Goal: Information Seeking & Learning: Learn about a topic

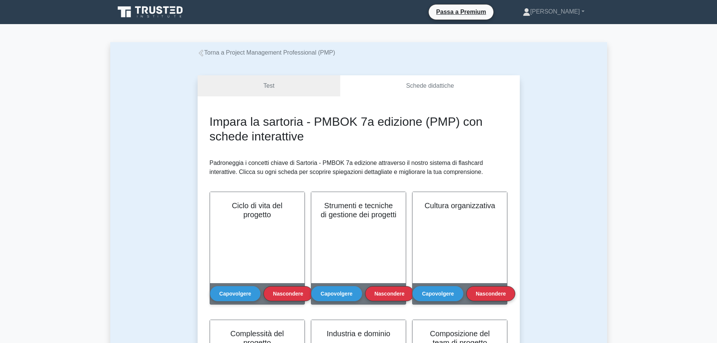
click at [220, 51] on font "Torna a Project Management Professional (PMP)" at bounding box center [269, 52] width 131 height 6
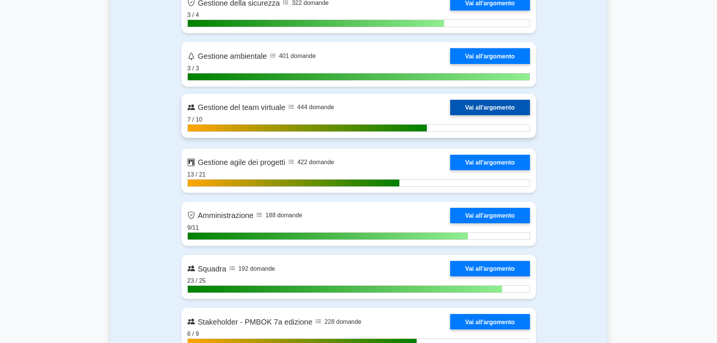
scroll to position [2183, 0]
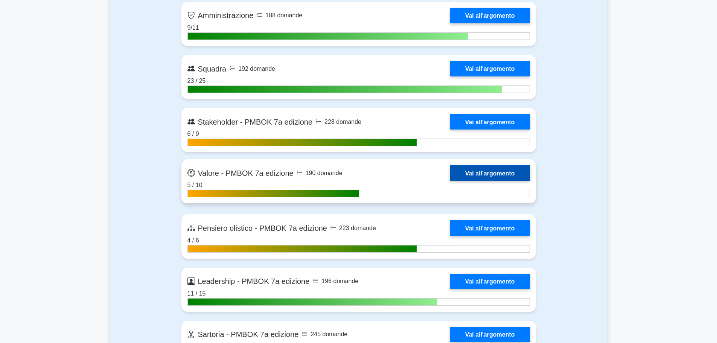
click at [450, 174] on link "Vai all'argomento" at bounding box center [490, 172] width 80 height 15
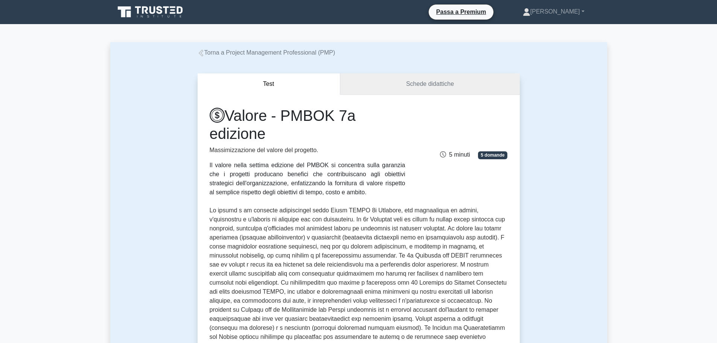
click at [387, 78] on link "Schede didattiche" at bounding box center [430, 83] width 180 height 21
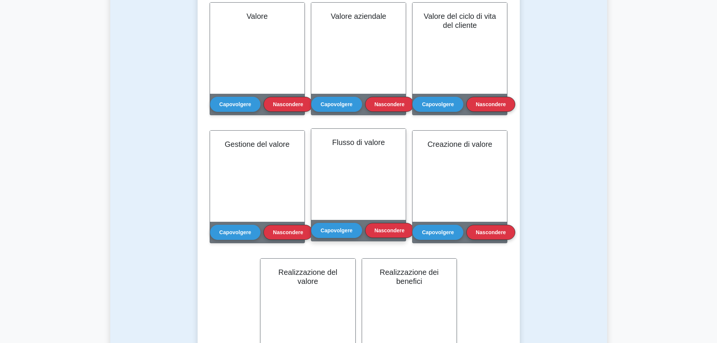
scroll to position [188, 0]
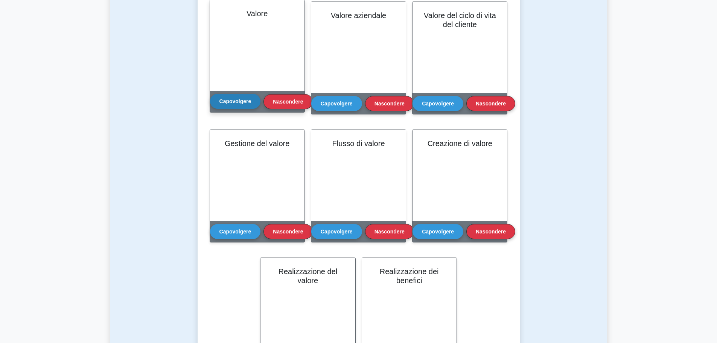
click at [238, 103] on font "Capovolgere" at bounding box center [235, 101] width 32 height 6
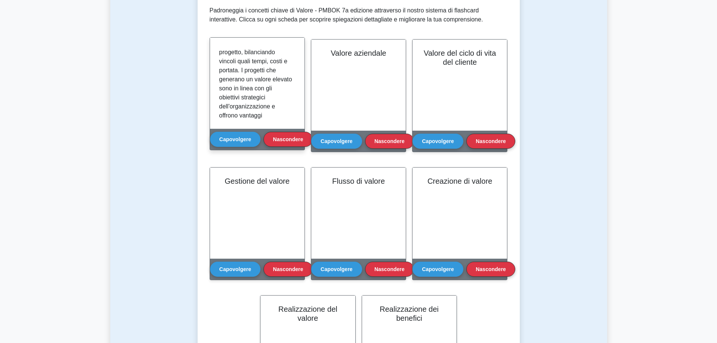
scroll to position [103, 0]
click at [279, 136] on font "Nascondere" at bounding box center [288, 139] width 30 height 6
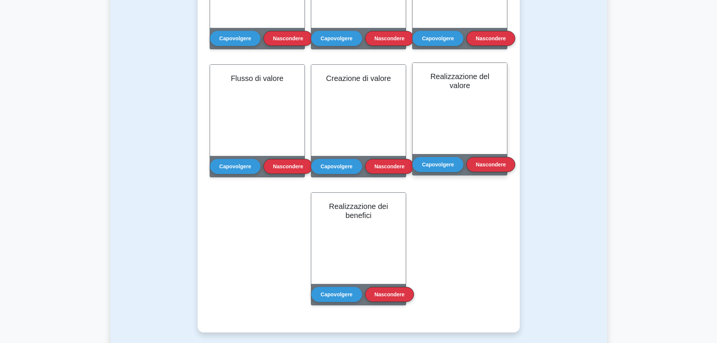
scroll to position [263, 0]
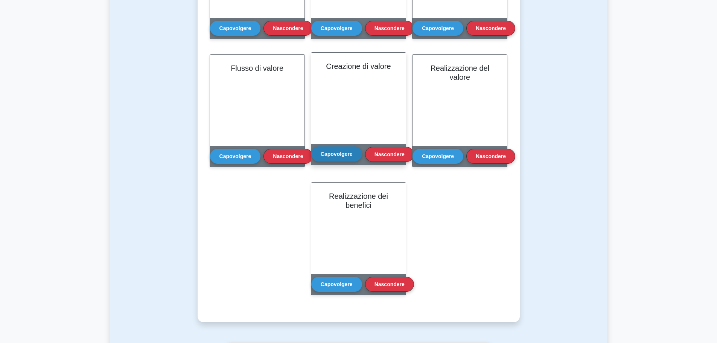
click at [351, 153] on font "Capovolgere" at bounding box center [337, 154] width 32 height 6
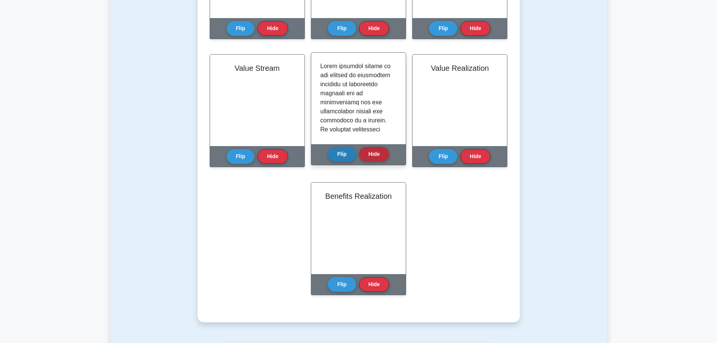
click at [371, 152] on button "Hide" at bounding box center [374, 154] width 30 height 15
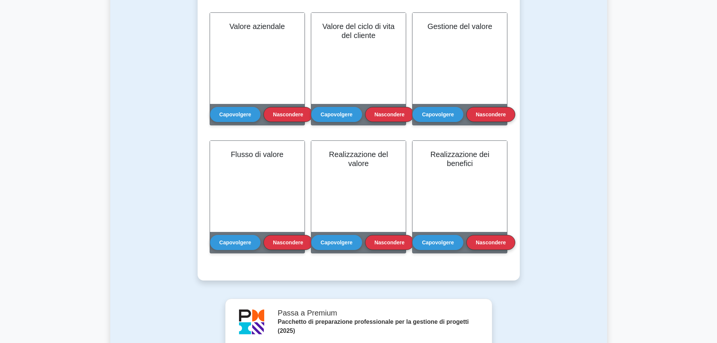
scroll to position [226, 0]
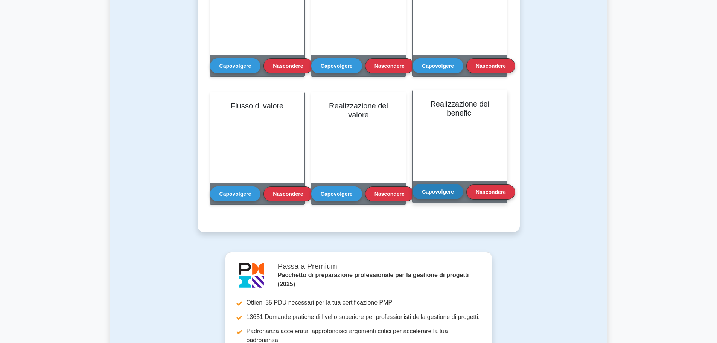
click at [447, 195] on button "Capovolgere" at bounding box center [437, 191] width 51 height 15
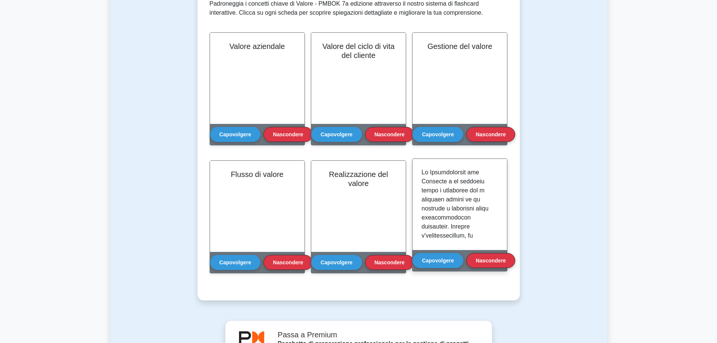
scroll to position [151, 0]
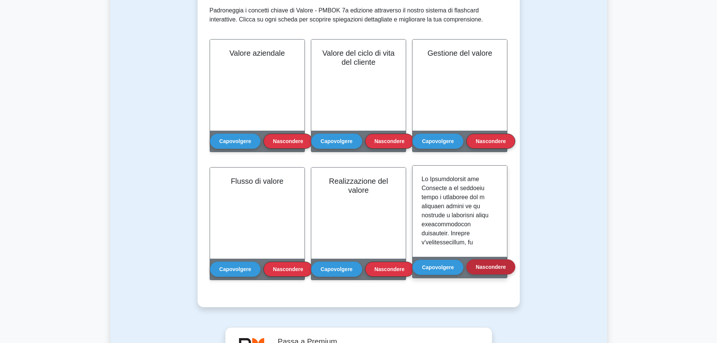
click at [486, 266] on font "Nascondere" at bounding box center [491, 267] width 30 height 6
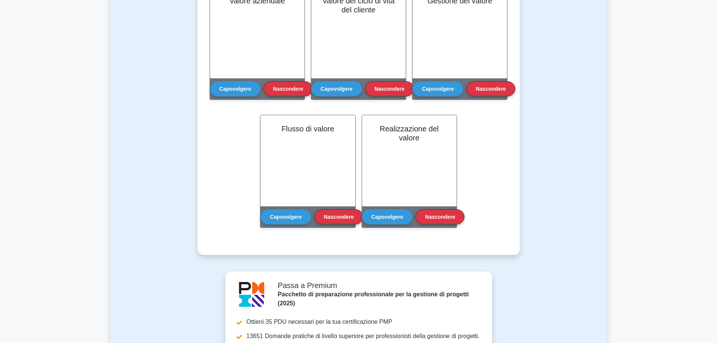
scroll to position [188, 0]
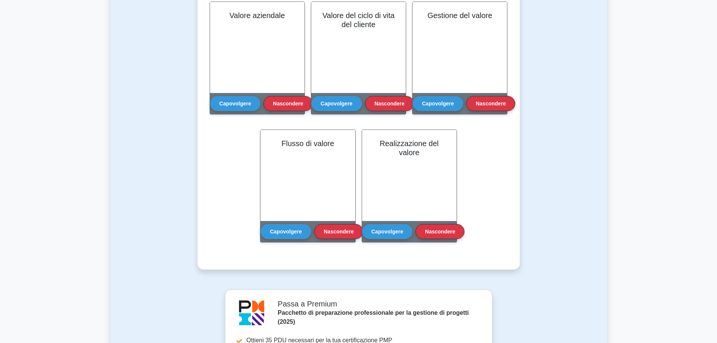
click at [476, 199] on div "Impara il valore - PMBOK 7a edizione (PMP) con schede interattive Padroneggia i…" at bounding box center [359, 87] width 298 height 327
click at [293, 226] on font "Capovolgere" at bounding box center [286, 229] width 32 height 6
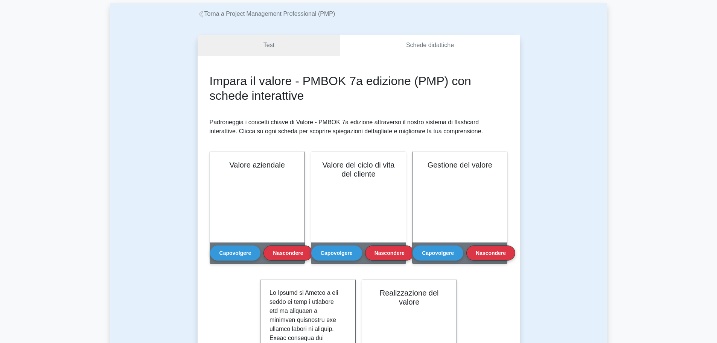
scroll to position [38, 0]
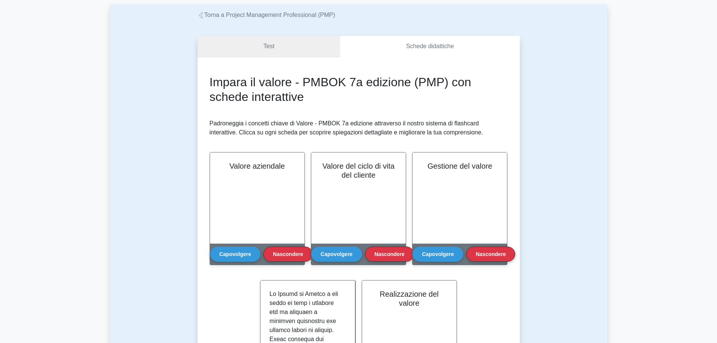
click at [272, 49] on font "Test" at bounding box center [268, 46] width 11 height 6
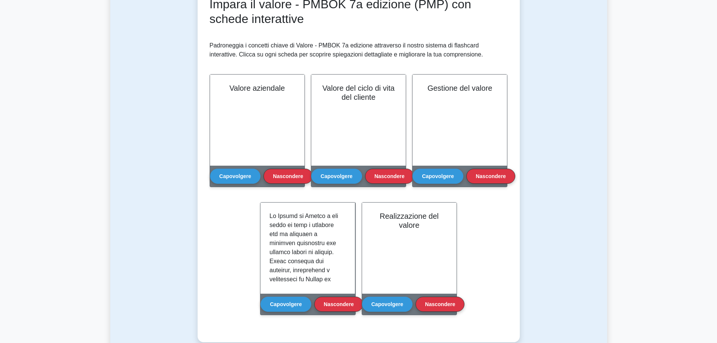
scroll to position [0, 0]
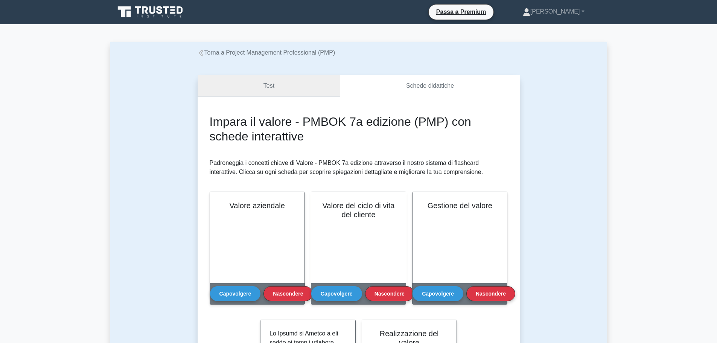
click at [286, 55] on font "Torna a Project Management Professional (PMP)" at bounding box center [269, 52] width 131 height 6
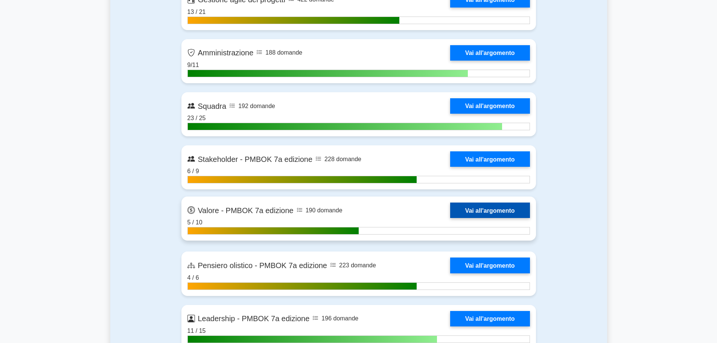
scroll to position [2145, 0]
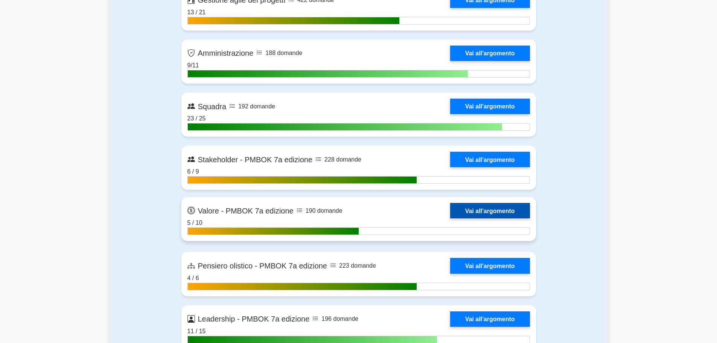
click at [450, 218] on link "Vai all'argomento" at bounding box center [490, 210] width 80 height 15
